Goal: Obtain resource: Download file/media

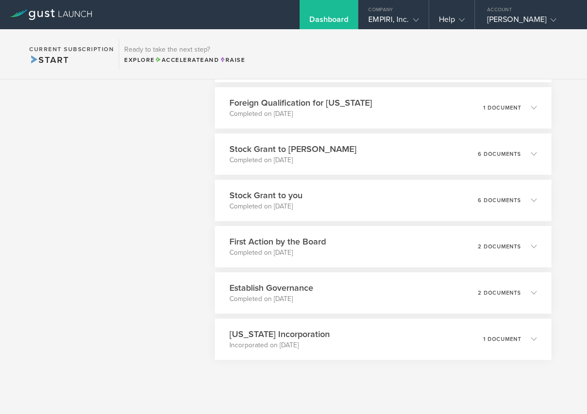
scroll to position [613, 0]
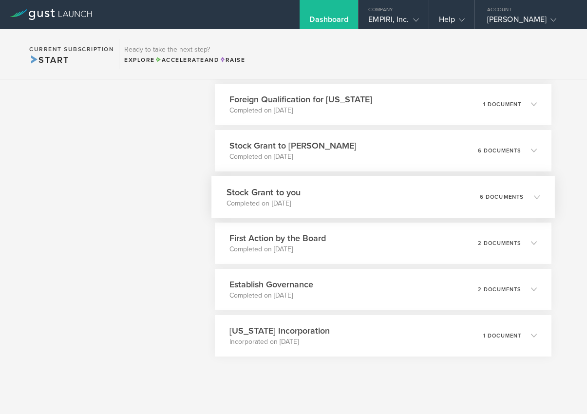
click at [539, 195] on icon at bounding box center [537, 197] width 6 height 6
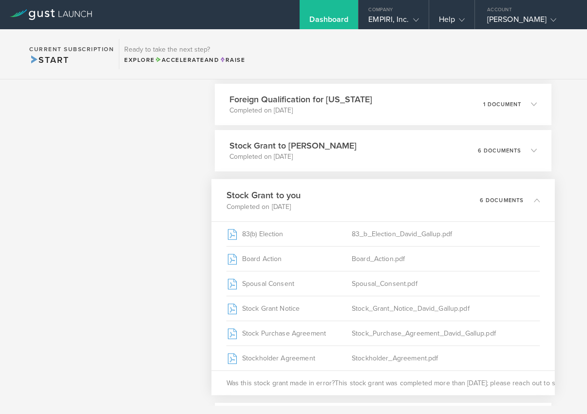
click at [539, 195] on icon at bounding box center [532, 199] width 16 height 9
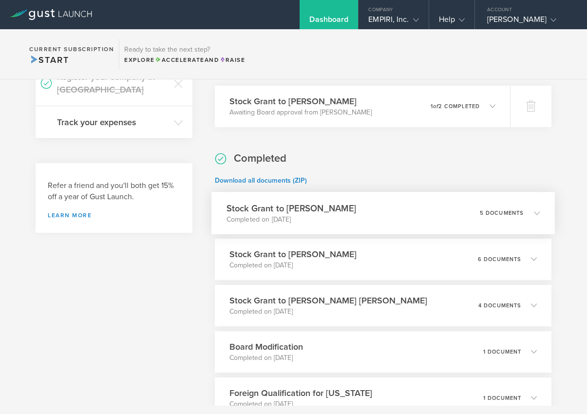
scroll to position [331, 0]
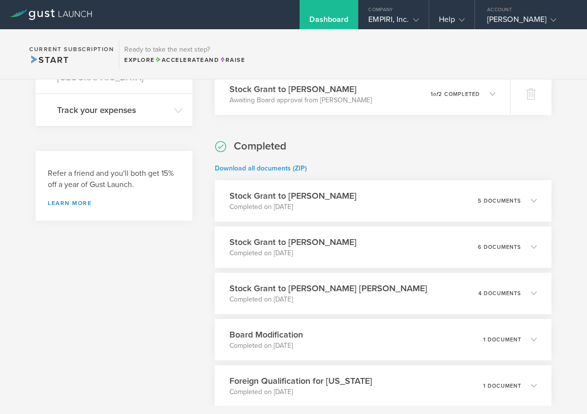
click at [288, 166] on link "Download all documents (ZIP)" at bounding box center [261, 168] width 92 height 8
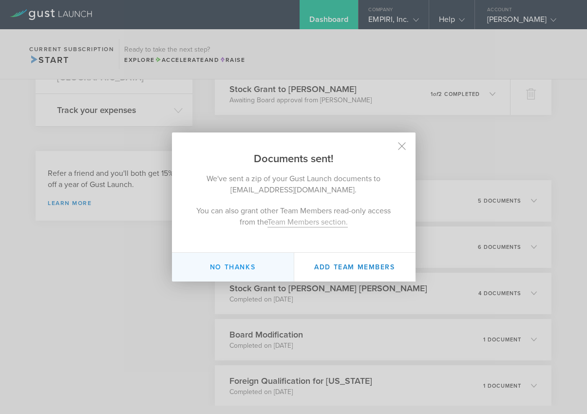
click at [226, 265] on button "No thanks" at bounding box center [233, 267] width 122 height 29
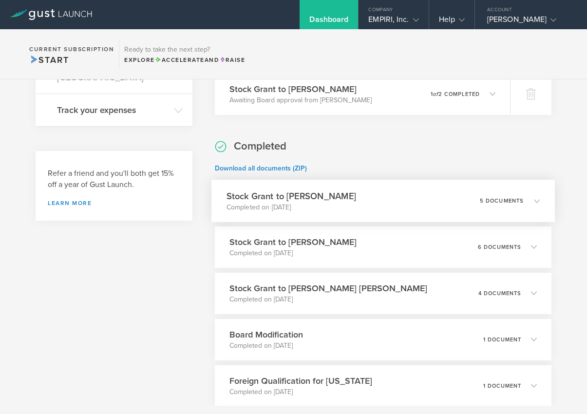
click at [537, 199] on icon at bounding box center [537, 201] width 6 height 6
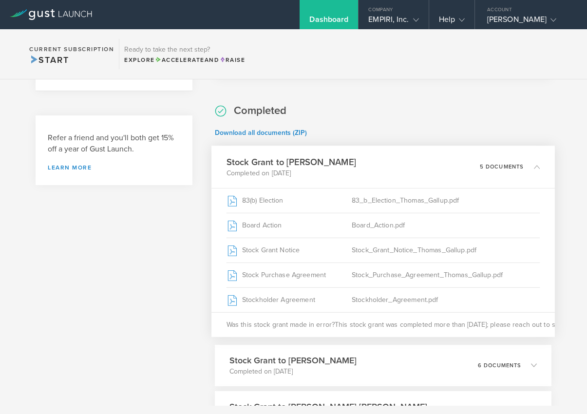
scroll to position [364, 0]
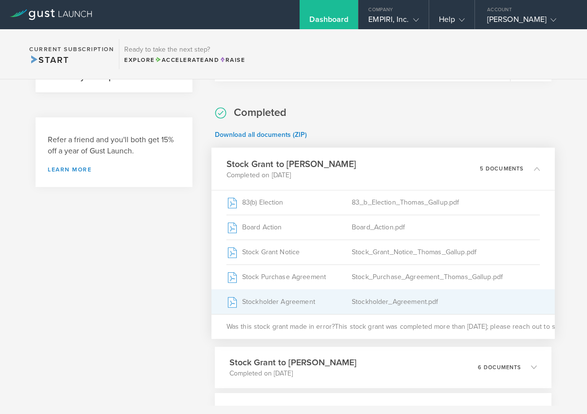
click at [236, 302] on icon at bounding box center [233, 302] width 8 height 10
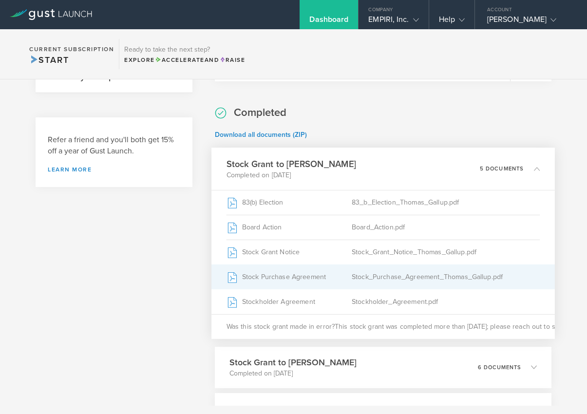
click at [391, 281] on div "Stock_Purchase_Agreement_Thomas_Gallup.pdf" at bounding box center [446, 277] width 188 height 24
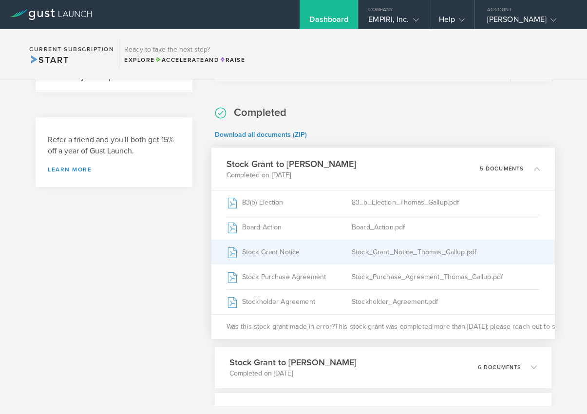
click at [233, 251] on icon at bounding box center [233, 252] width 8 height 10
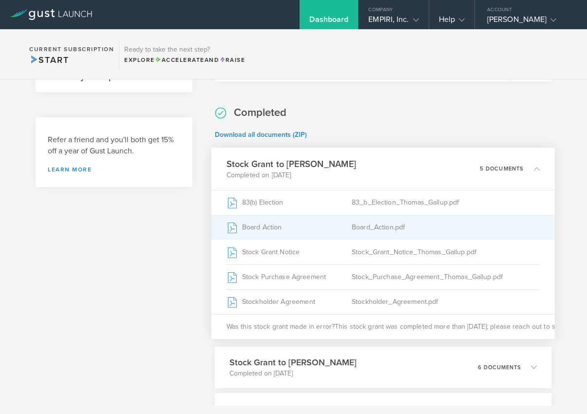
click at [372, 229] on div "Board_Action.pdf" at bounding box center [446, 227] width 188 height 24
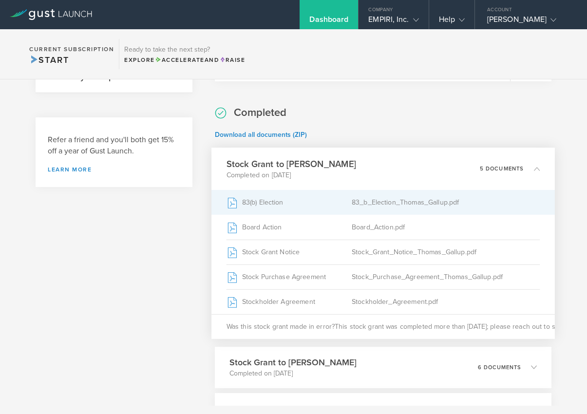
click at [262, 207] on div "83(b) Election" at bounding box center [289, 202] width 125 height 24
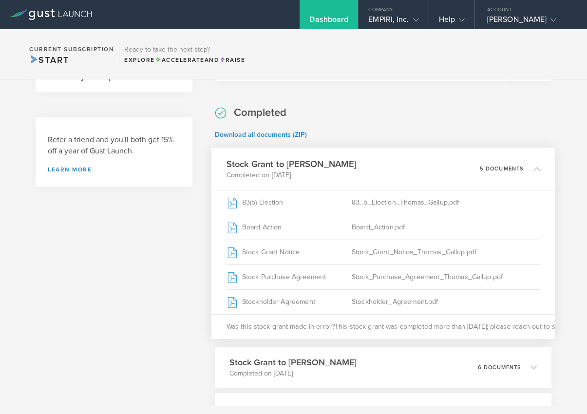
click at [535, 170] on icon at bounding box center [537, 169] width 6 height 6
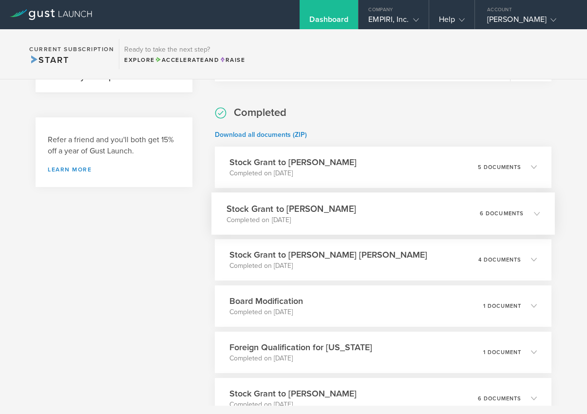
click at [534, 213] on icon at bounding box center [532, 213] width 16 height 9
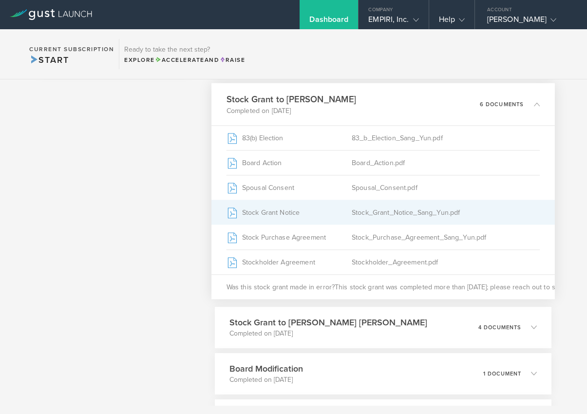
scroll to position [503, 0]
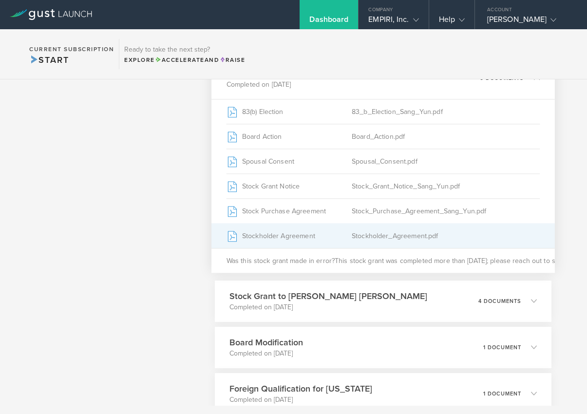
click at [285, 241] on div "Stockholder Agreement" at bounding box center [289, 236] width 125 height 24
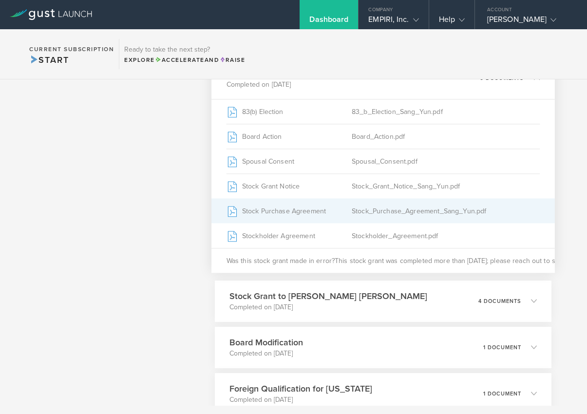
click at [367, 211] on div "Stock_Purchase_Agreement_Sang_Yun.pdf" at bounding box center [446, 211] width 188 height 24
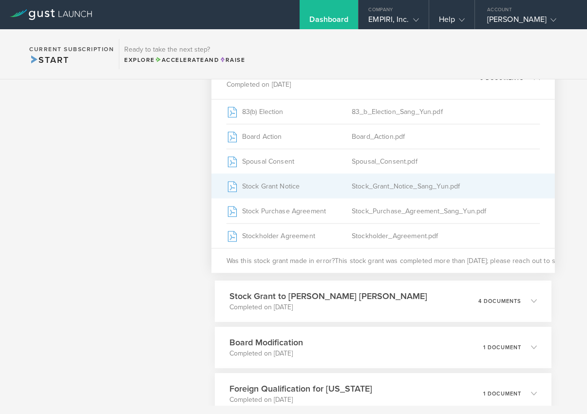
click at [282, 190] on div "Stock Grant Notice" at bounding box center [289, 186] width 125 height 24
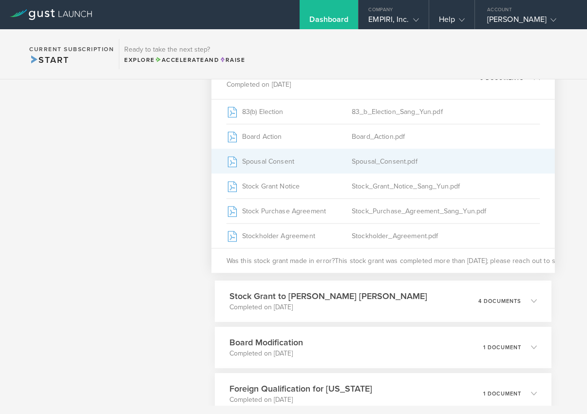
click at [271, 164] on div "Spousal Consent" at bounding box center [289, 161] width 125 height 24
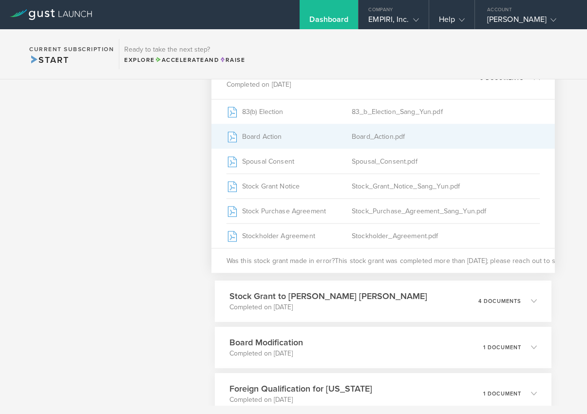
click at [266, 138] on div "Board Action" at bounding box center [289, 136] width 125 height 24
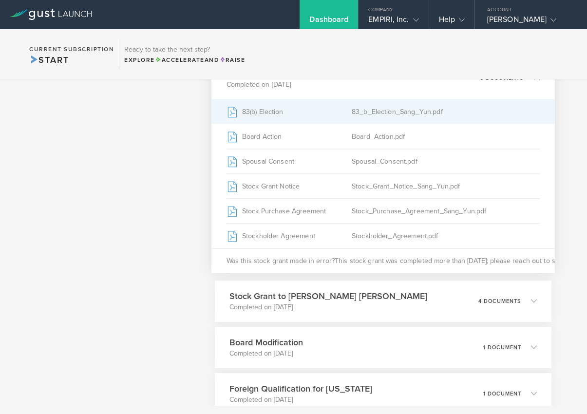
click at [276, 111] on div "83(b) Election" at bounding box center [289, 111] width 125 height 24
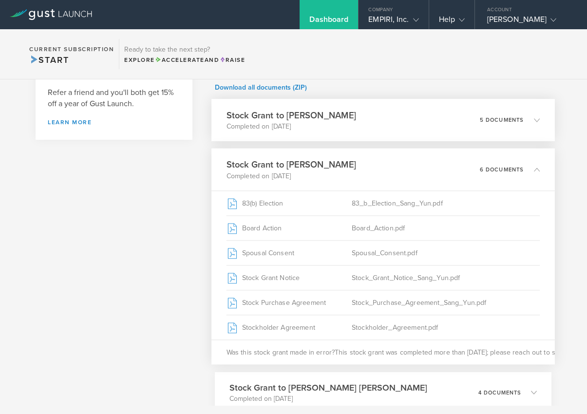
scroll to position [404, 0]
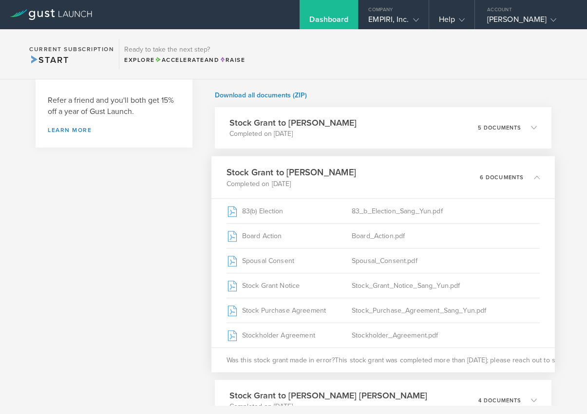
click at [536, 177] on icon at bounding box center [537, 177] width 6 height 6
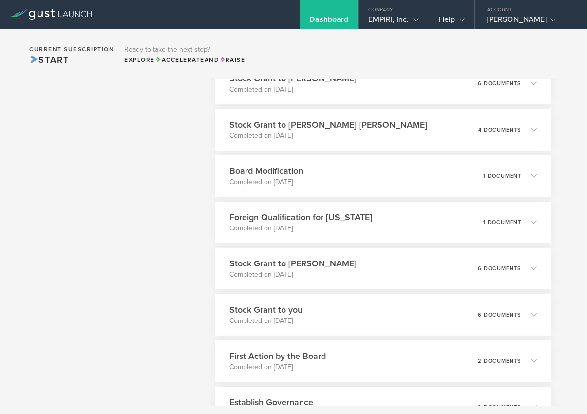
scroll to position [493, 0]
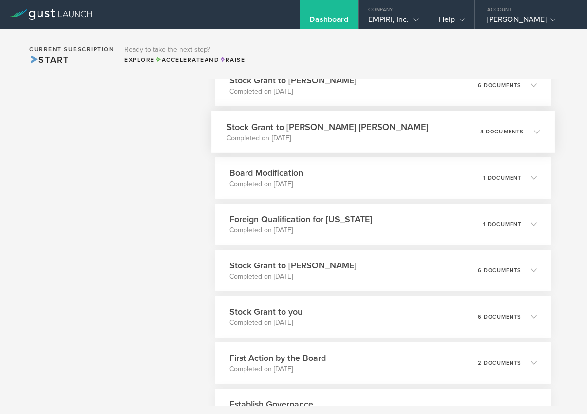
click at [534, 131] on icon at bounding box center [532, 131] width 16 height 9
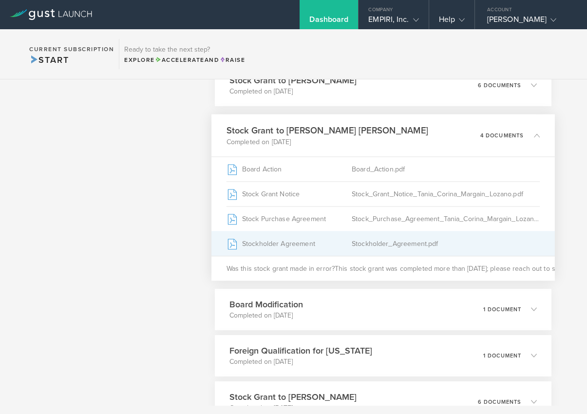
click at [282, 246] on div "Stockholder Agreement" at bounding box center [289, 243] width 125 height 24
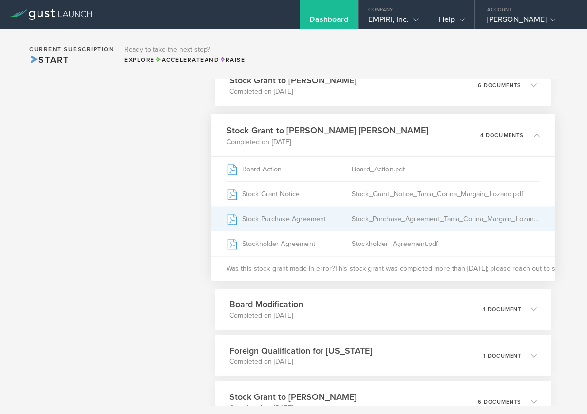
click at [300, 219] on div "Stock Purchase Agreement" at bounding box center [289, 219] width 125 height 24
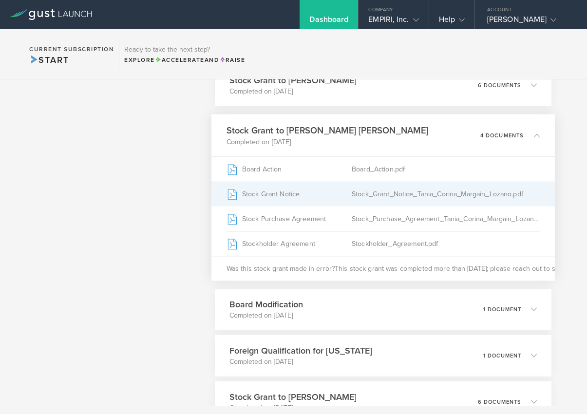
click at [285, 195] on div "Stock Grant Notice" at bounding box center [289, 194] width 125 height 24
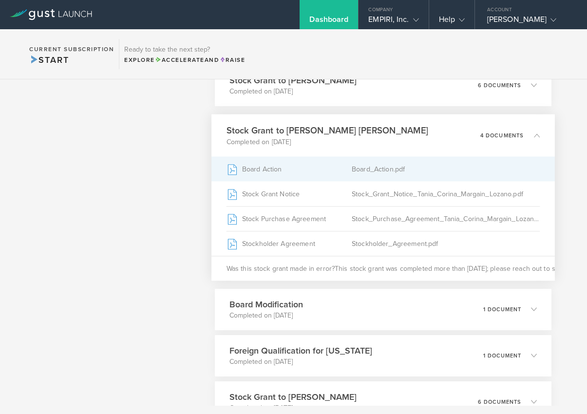
click at [263, 170] on div "Board Action" at bounding box center [289, 169] width 125 height 24
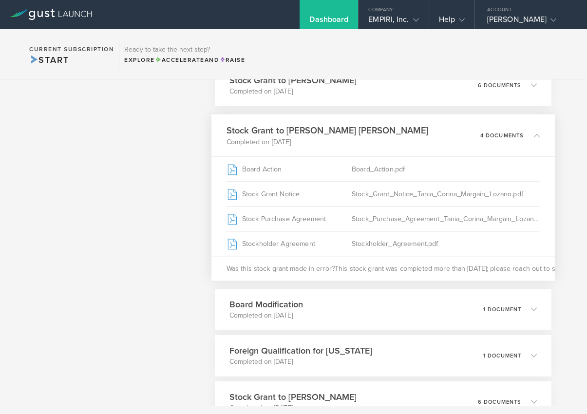
scroll to position [509, 0]
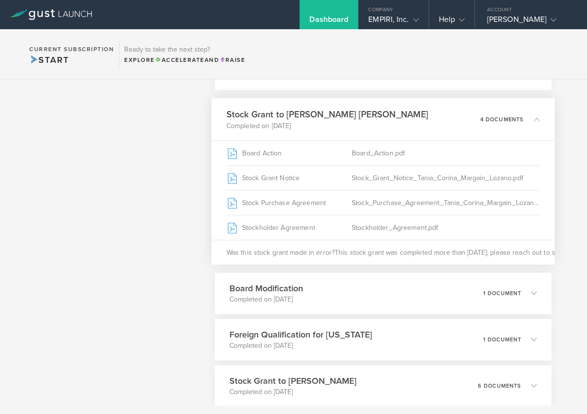
click at [536, 116] on icon at bounding box center [537, 119] width 6 height 6
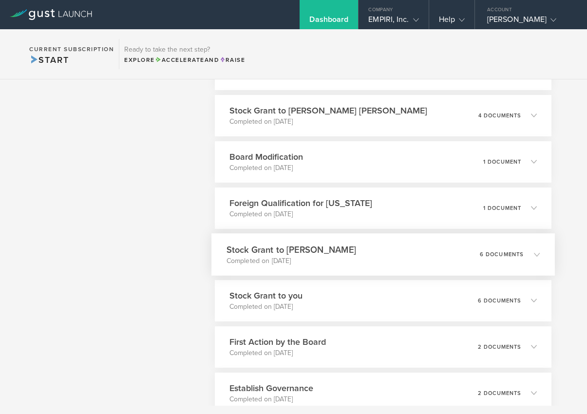
click at [537, 252] on icon at bounding box center [537, 254] width 6 height 6
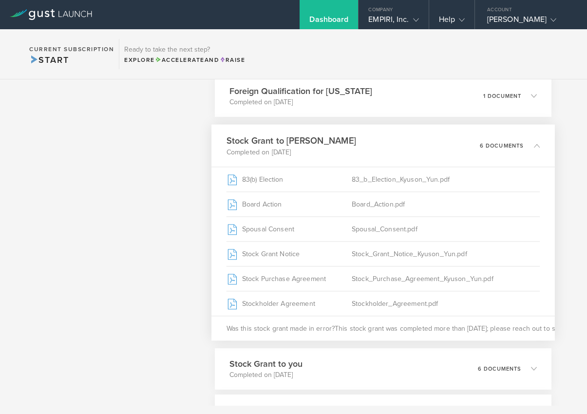
scroll to position [608, 0]
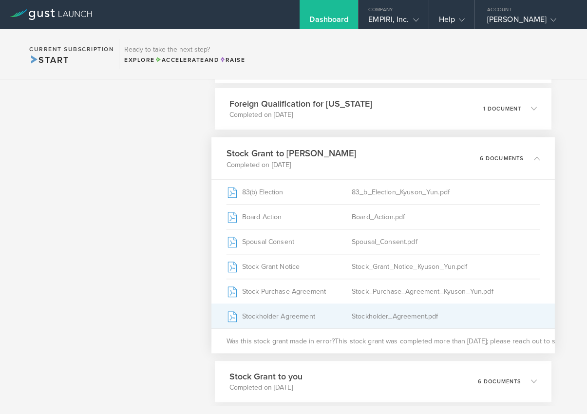
click at [285, 314] on div "Stockholder Agreement" at bounding box center [289, 316] width 125 height 24
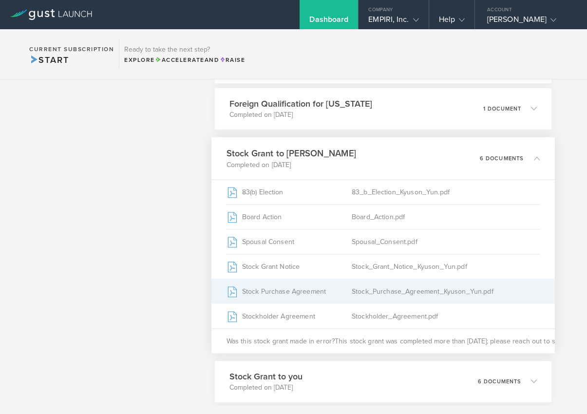
click at [275, 292] on div "Stock Purchase Agreement" at bounding box center [289, 291] width 125 height 24
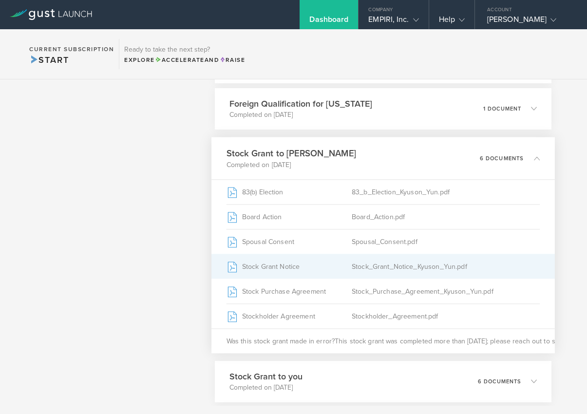
click at [266, 268] on div "Stock Grant Notice" at bounding box center [289, 266] width 125 height 24
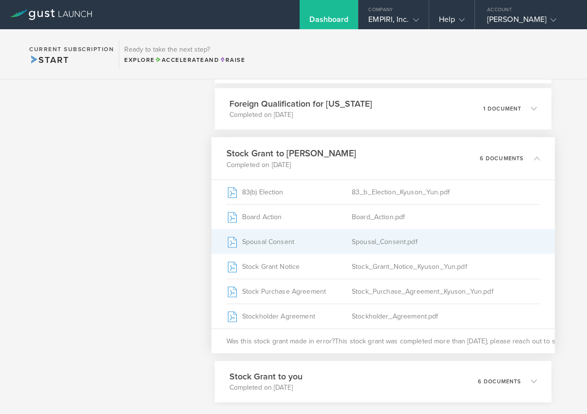
click at [266, 238] on div "Spousal Consent" at bounding box center [289, 242] width 125 height 24
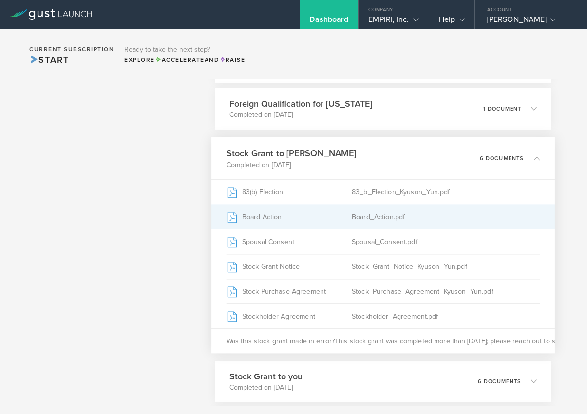
click at [265, 219] on div "Board Action" at bounding box center [289, 217] width 125 height 24
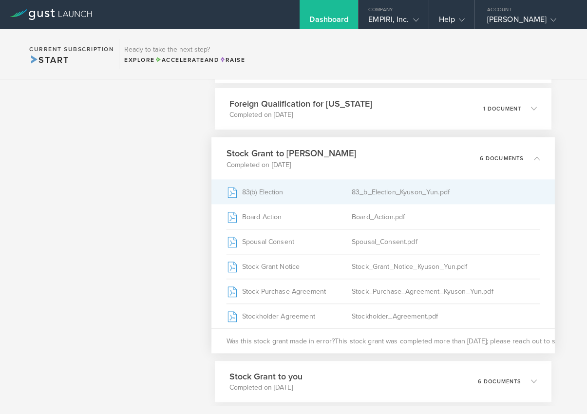
click at [272, 197] on div "83(b) Election" at bounding box center [289, 192] width 125 height 24
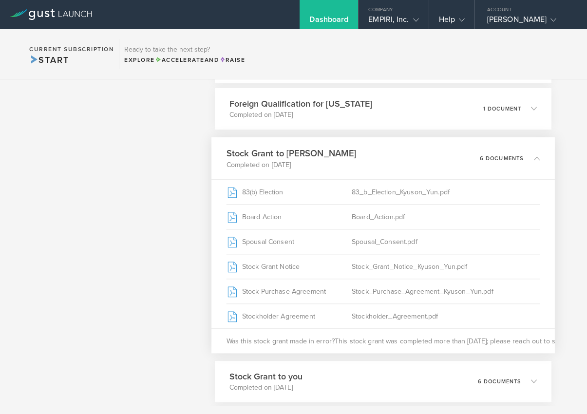
click at [535, 158] on icon at bounding box center [537, 158] width 6 height 6
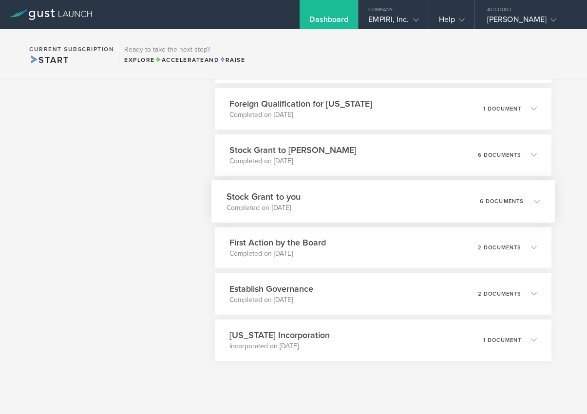
click at [534, 203] on icon at bounding box center [537, 201] width 6 height 6
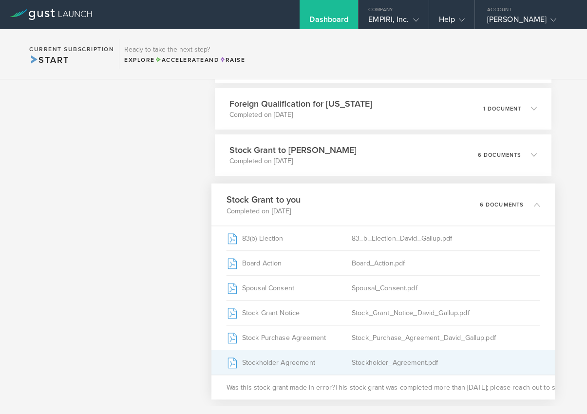
click at [277, 364] on div "Stockholder Agreement" at bounding box center [289, 362] width 125 height 24
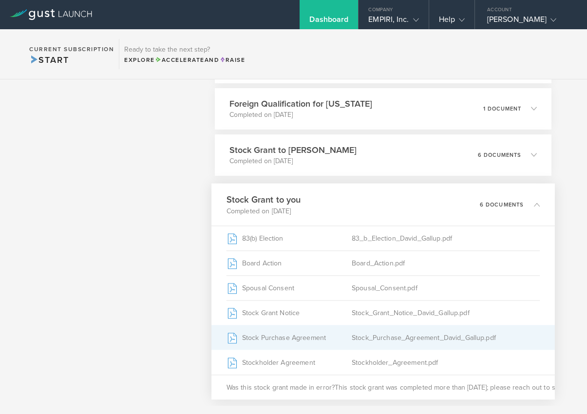
click at [275, 337] on div "Stock Purchase Agreement" at bounding box center [289, 338] width 125 height 24
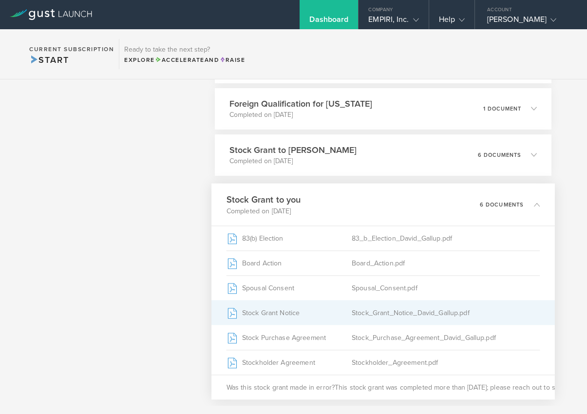
click at [263, 314] on div "Stock Grant Notice" at bounding box center [289, 313] width 125 height 24
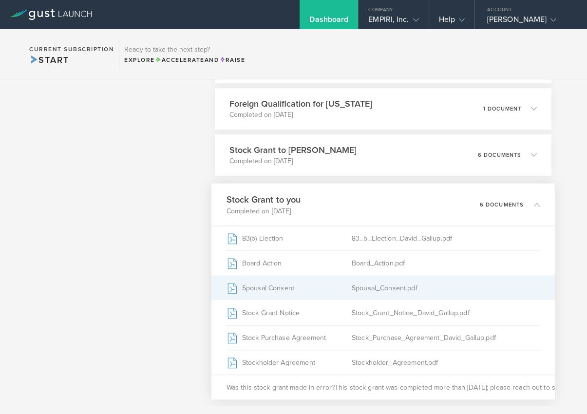
click at [276, 287] on div "Spousal Consent" at bounding box center [289, 288] width 125 height 24
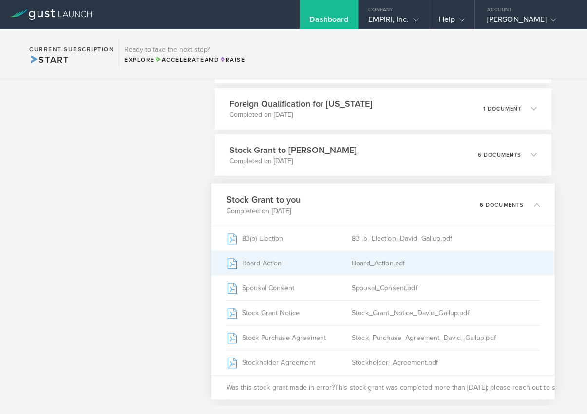
click at [267, 260] on div "Board Action" at bounding box center [289, 263] width 125 height 24
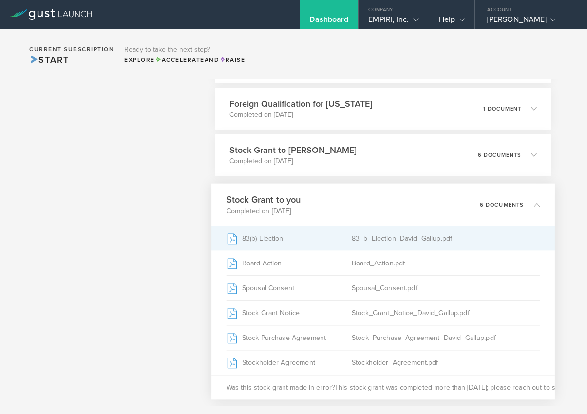
click at [259, 234] on div "83(b) Election" at bounding box center [289, 238] width 125 height 24
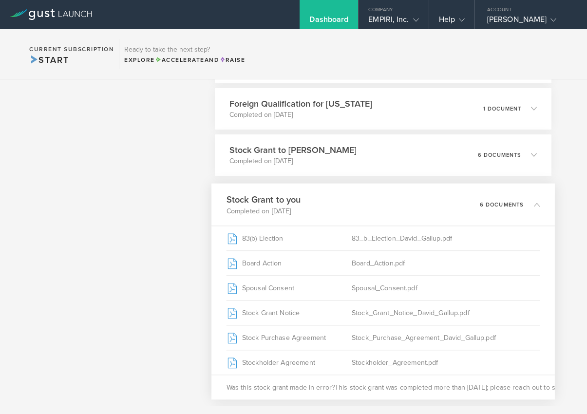
click at [534, 202] on icon at bounding box center [537, 204] width 6 height 6
